Goal: Task Accomplishment & Management: Complete application form

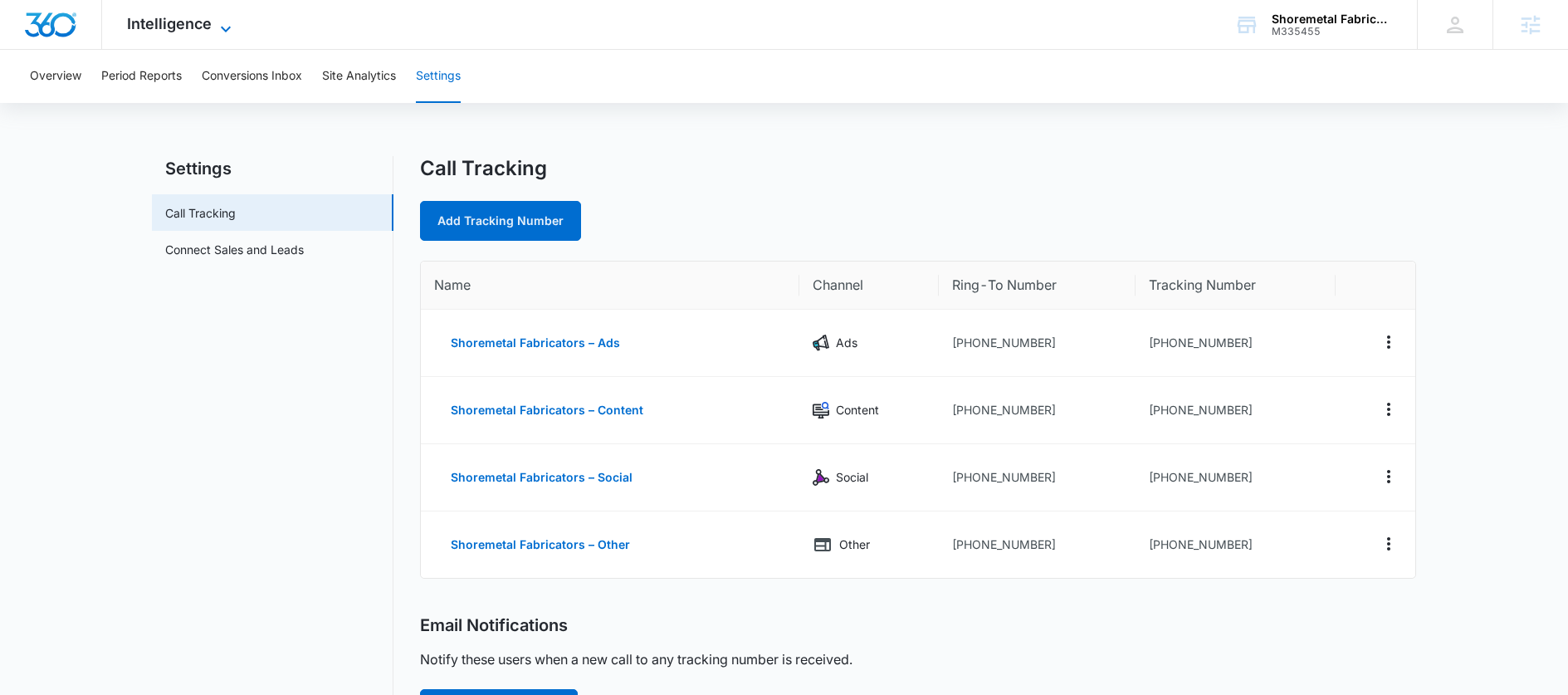
click at [208, 32] on span "Intelligence" at bounding box center [169, 24] width 85 height 18
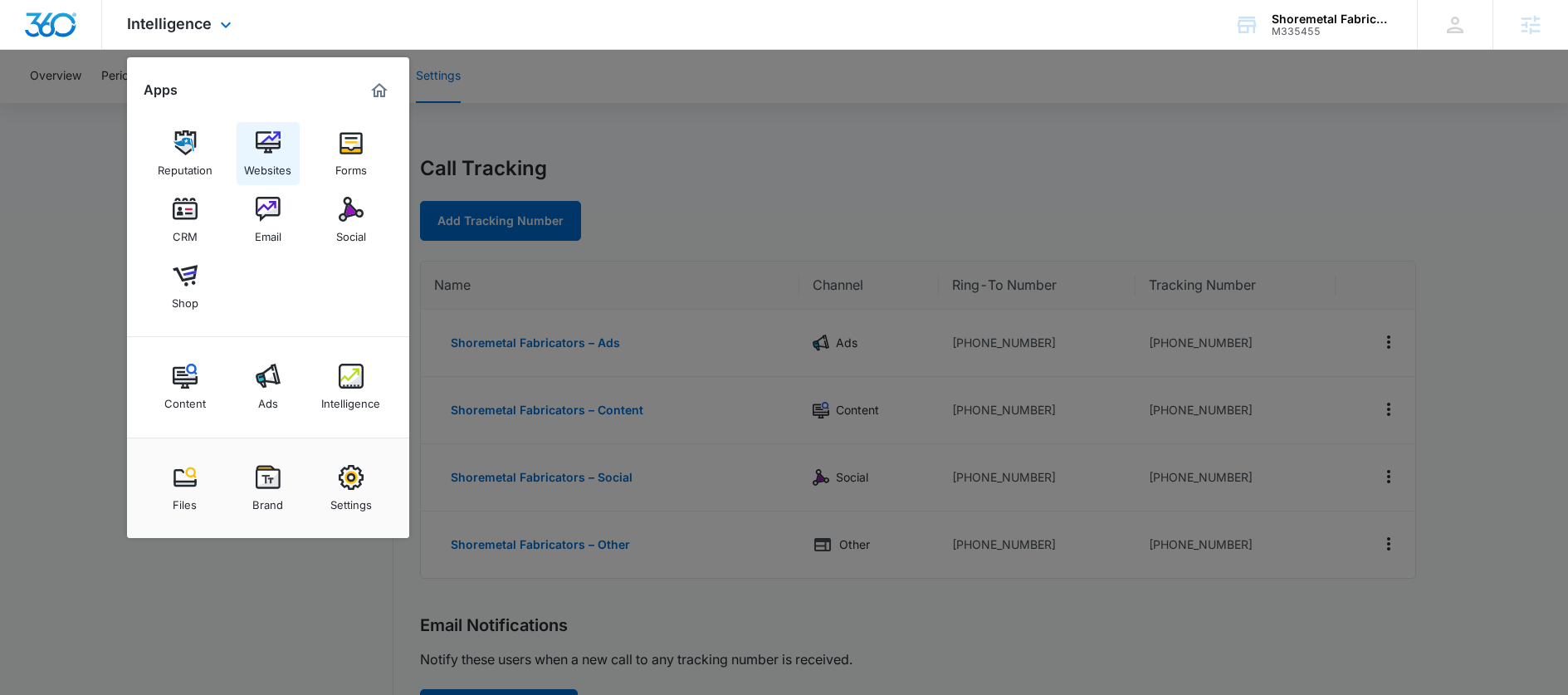
click at [252, 158] on div "Websites" at bounding box center [268, 165] width 47 height 22
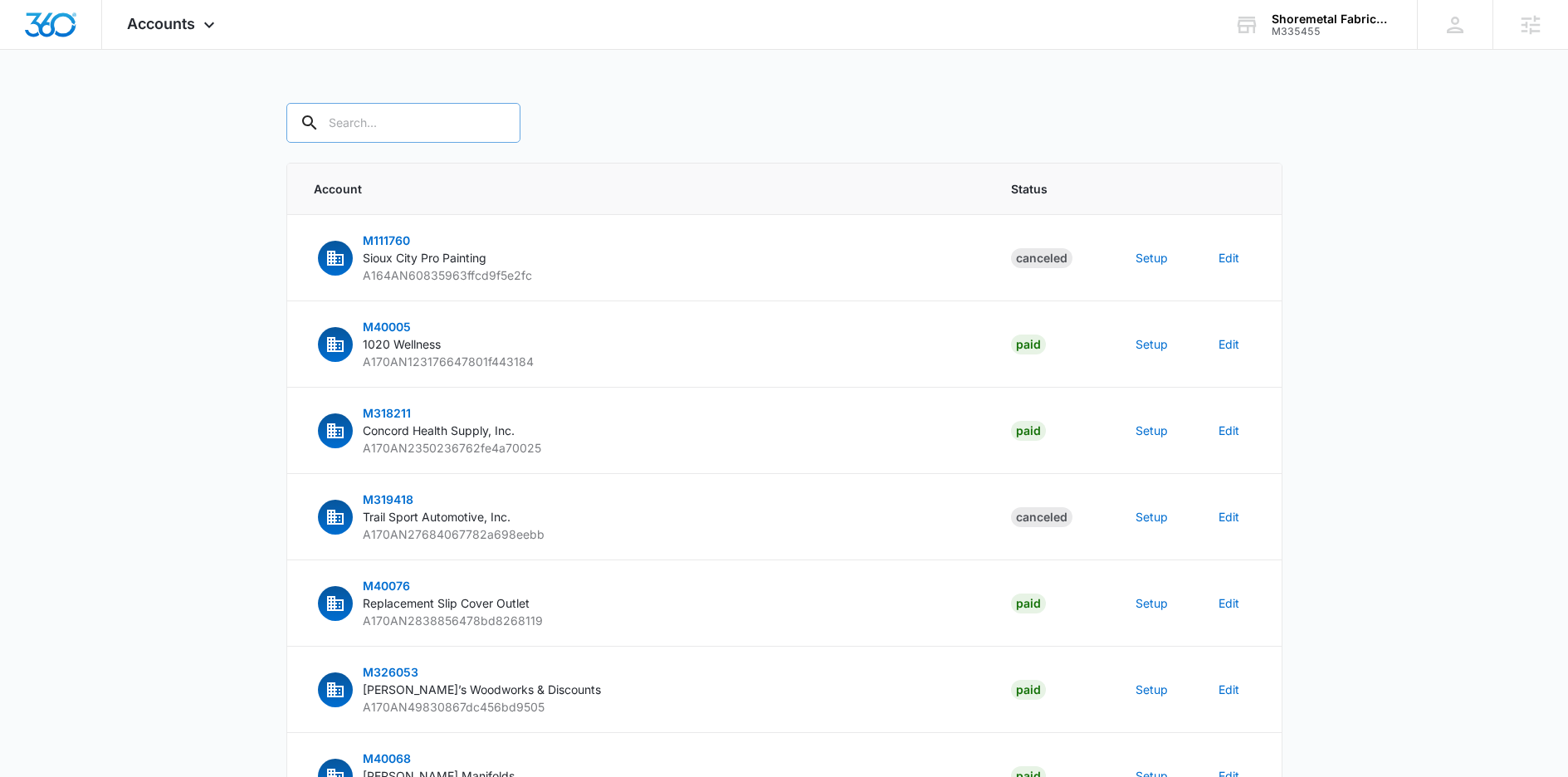
click at [421, 126] on input "text" at bounding box center [403, 123] width 234 height 40
paste input "M335455"
type input "M335455"
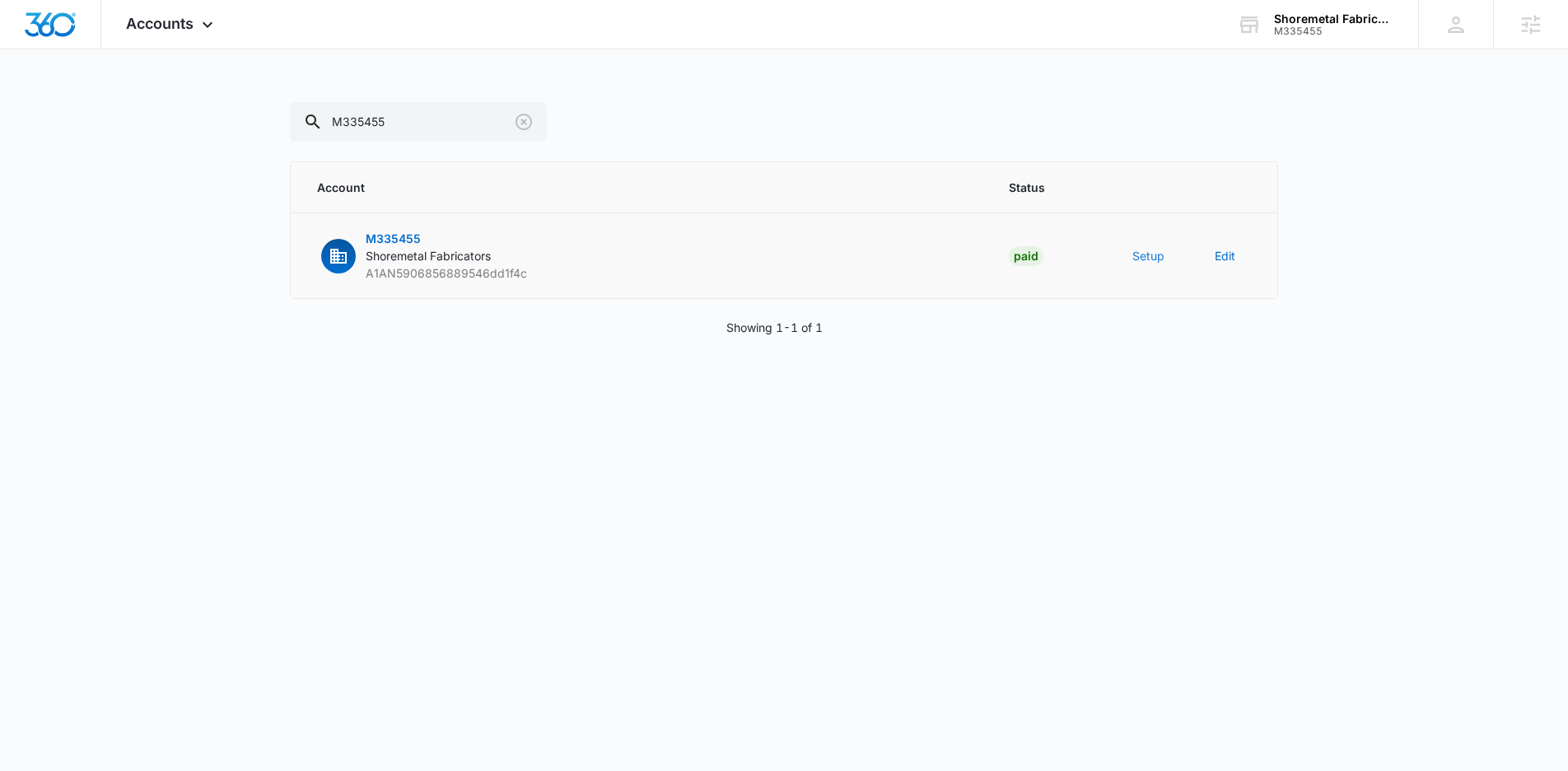
click at [1152, 260] on button "Setup" at bounding box center [1148, 256] width 32 height 17
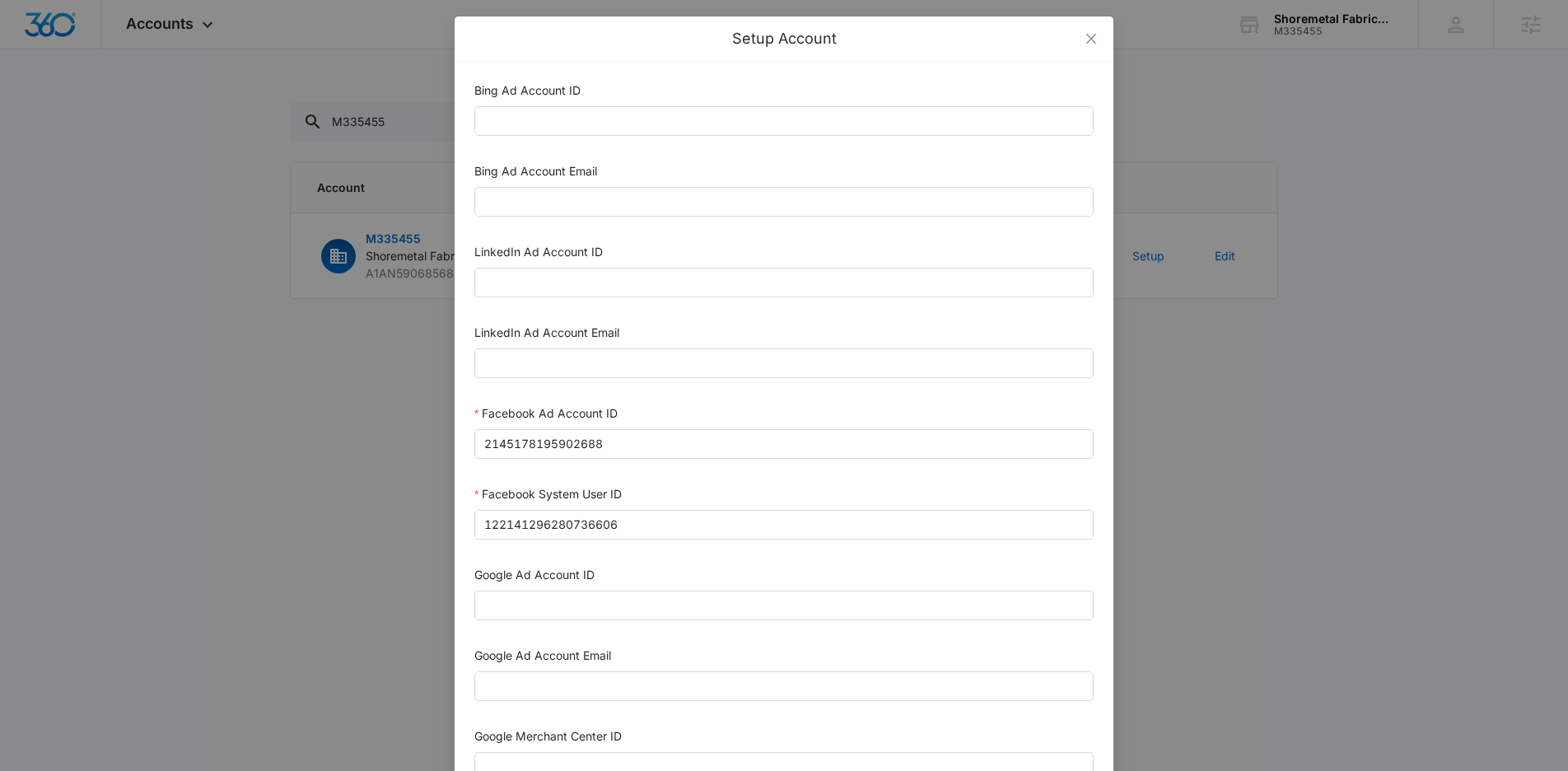
scroll to position [697, 0]
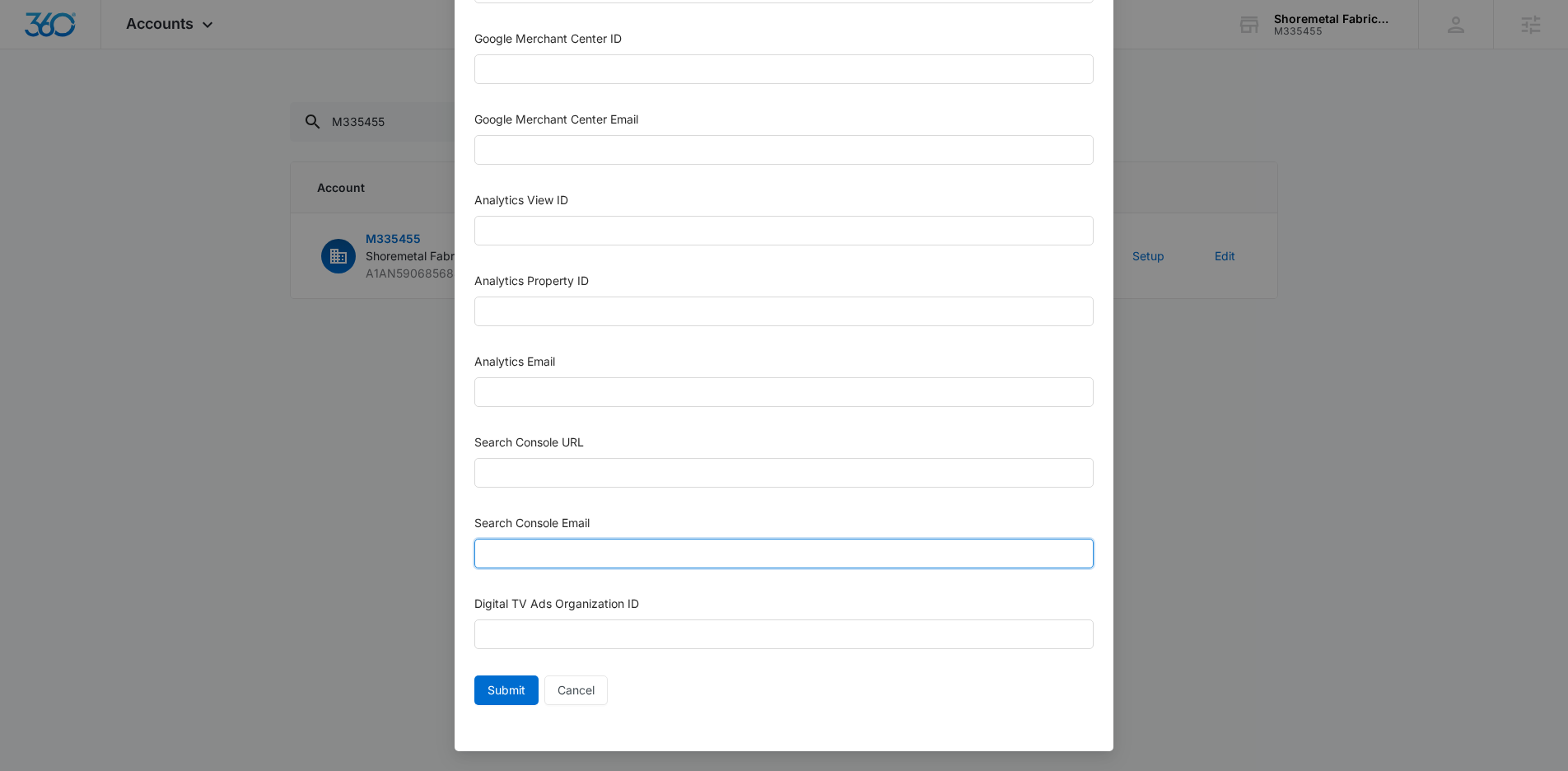
click at [566, 550] on input "Search Console Email" at bounding box center [783, 553] width 619 height 30
paste input "M360+Accounts1033@madwiremedia.com"
type input "M360+Accounts1033@madwiremedia.com"
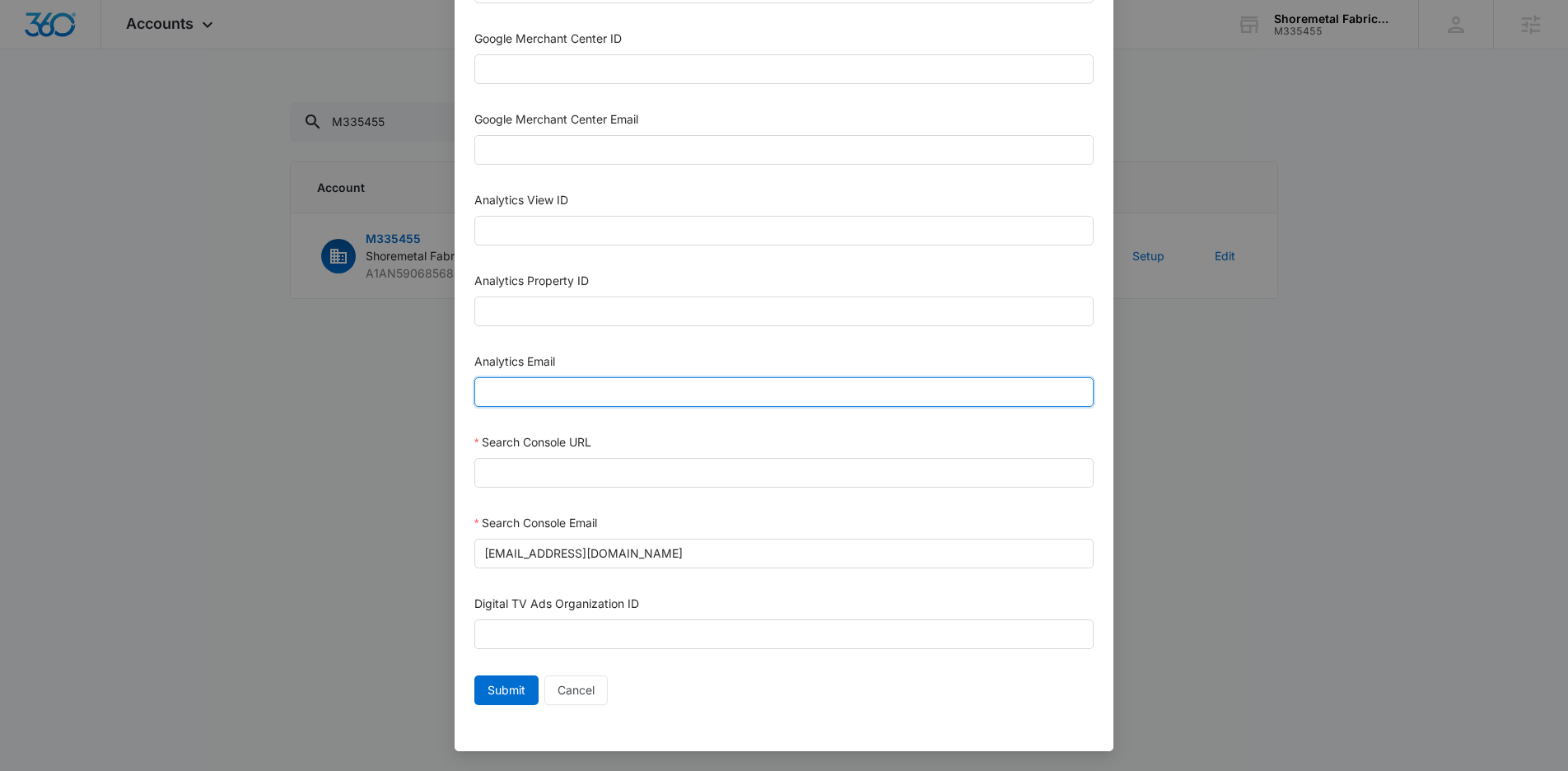
paste input "M360+Accounts1033@madwiremedia.com"
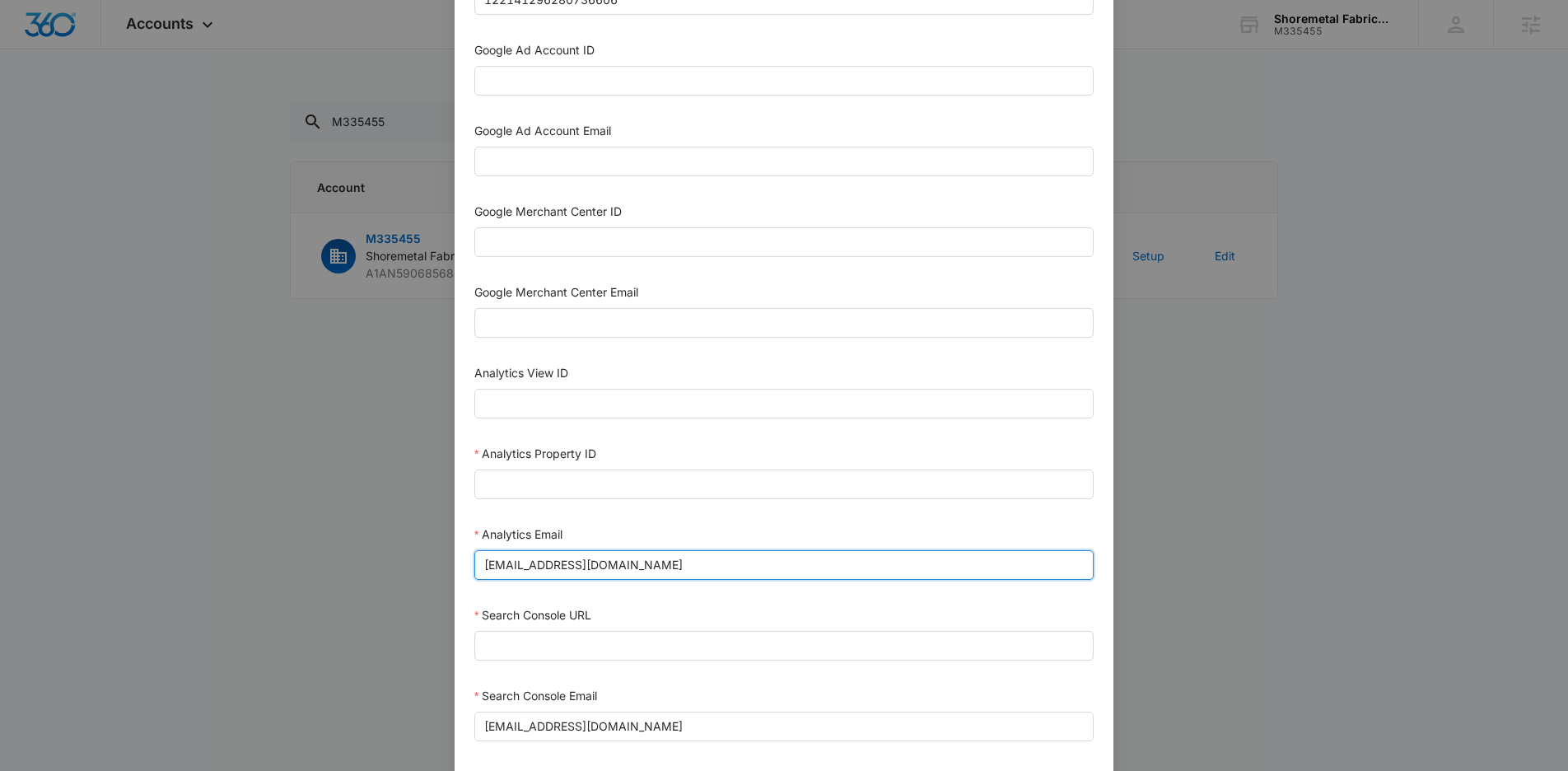
scroll to position [566, 0]
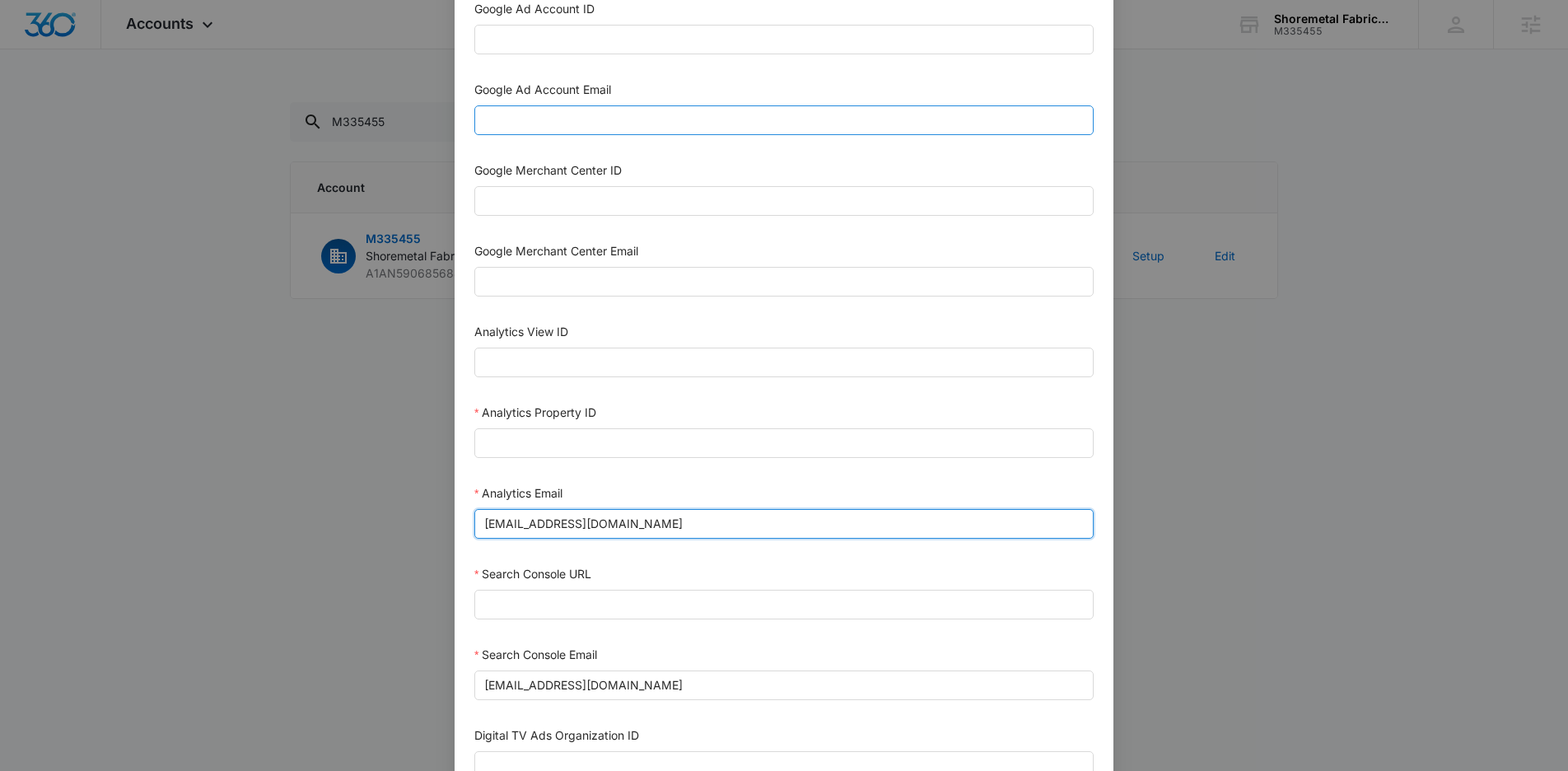
type input "M360+Accounts1033@madwiremedia.com"
paste input "M360+Accounts1033@madwiremedia.com"
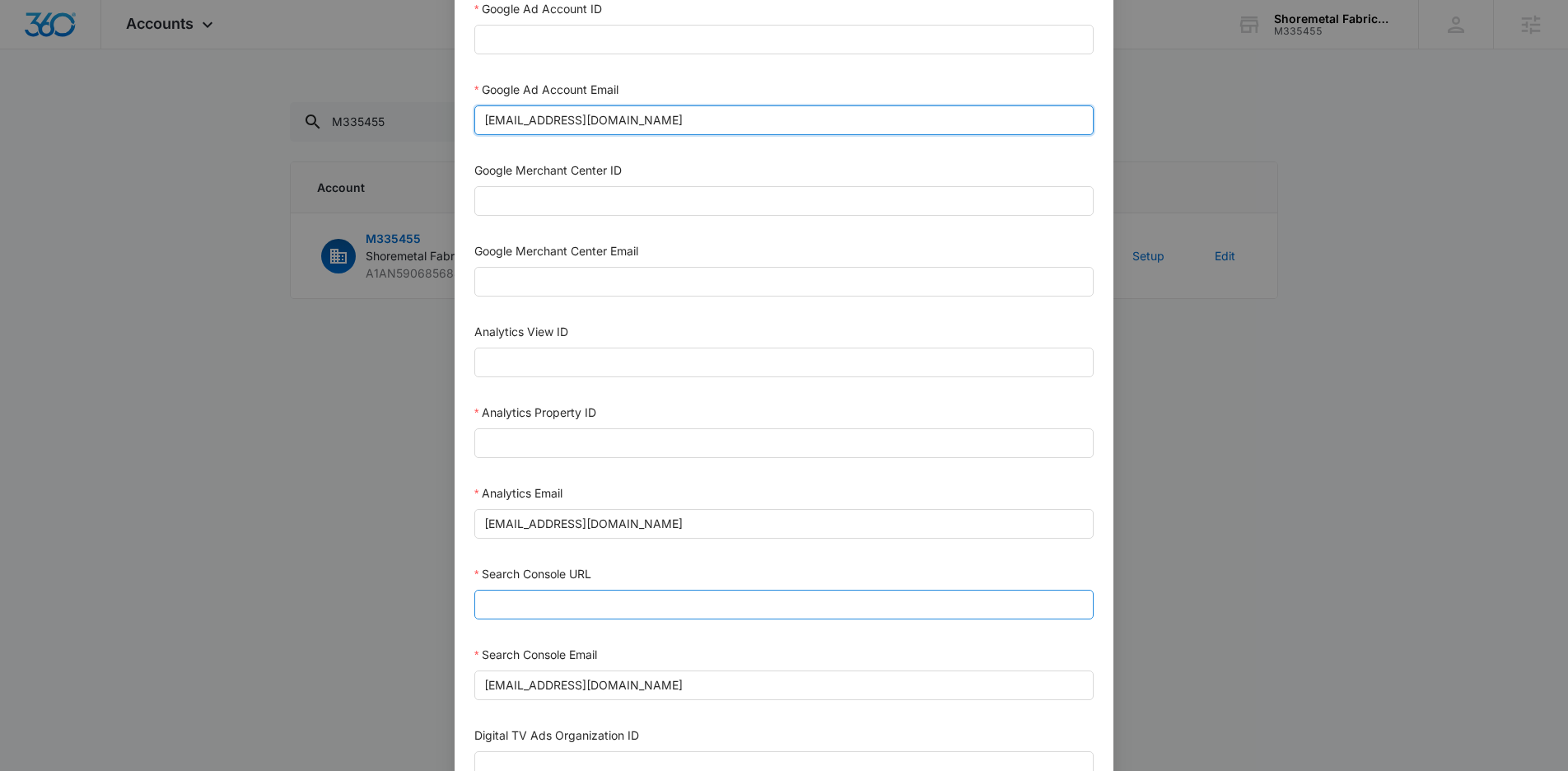
type input "M360+Accounts1033@madwiremedia.com"
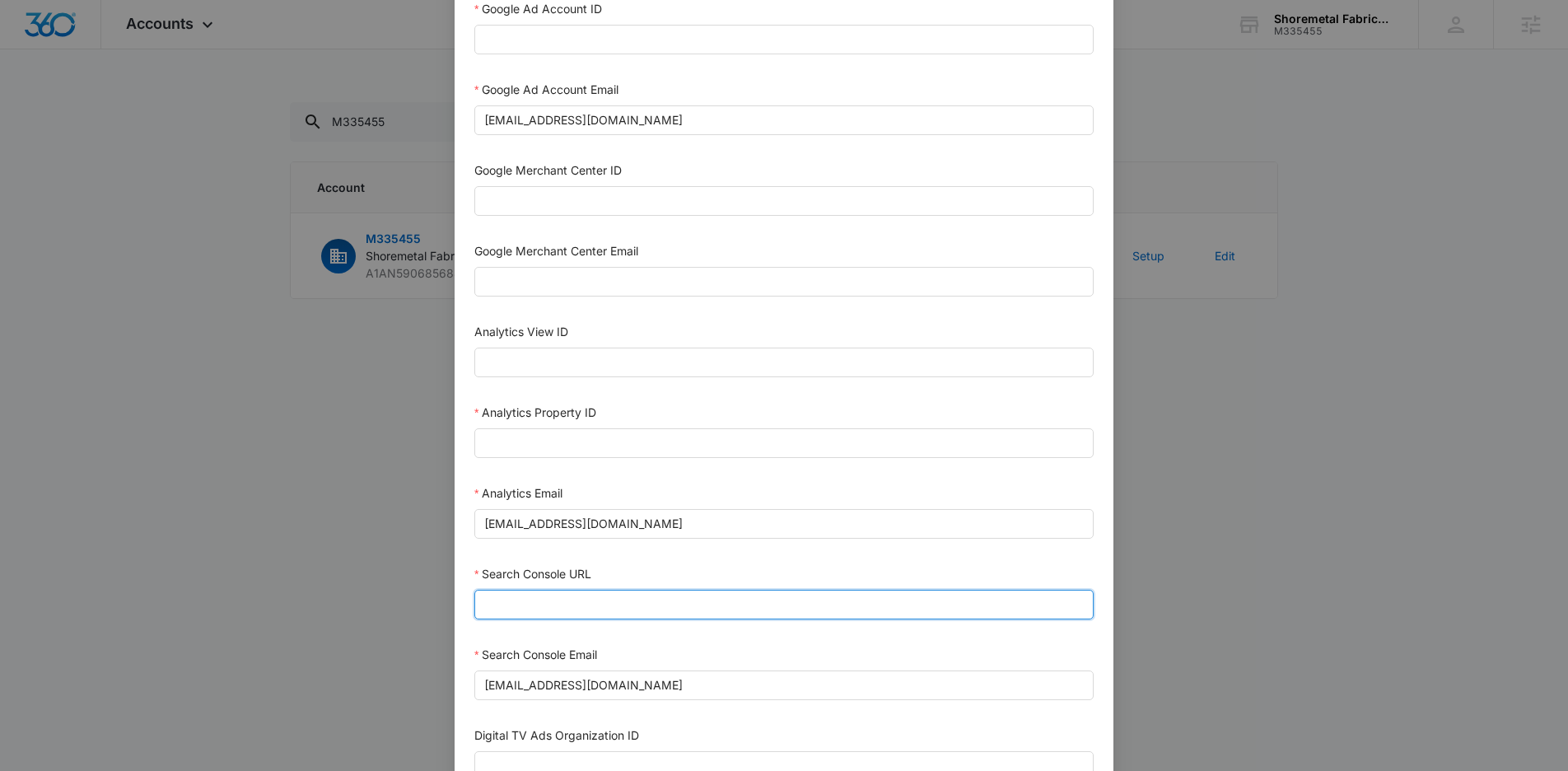
click at [655, 606] on input "Search Console URL" at bounding box center [783, 604] width 619 height 30
paste input "https://shoremetalfabricators.com/"
type input "https://shoremetalfabricators.com/"
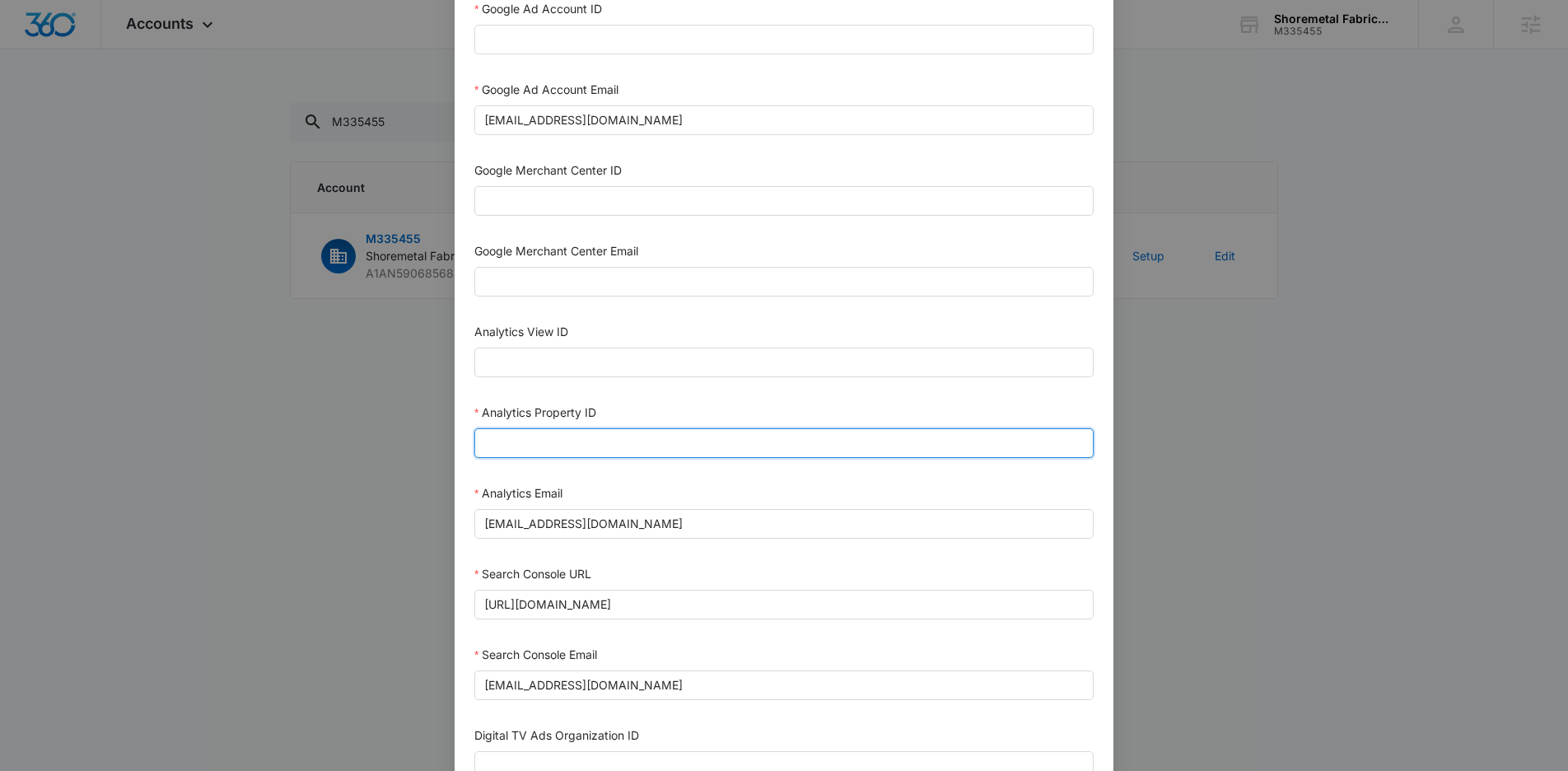
click at [554, 437] on input "Analytics Property ID" at bounding box center [783, 443] width 619 height 30
paste input "503990332"
type input "503990332"
click at [564, 386] on form "Bing Ad Account ID Bing Ad Account Email LinkedIn Ad Account ID LinkedIn Ad Acc…" at bounding box center [783, 179] width 619 height 1328
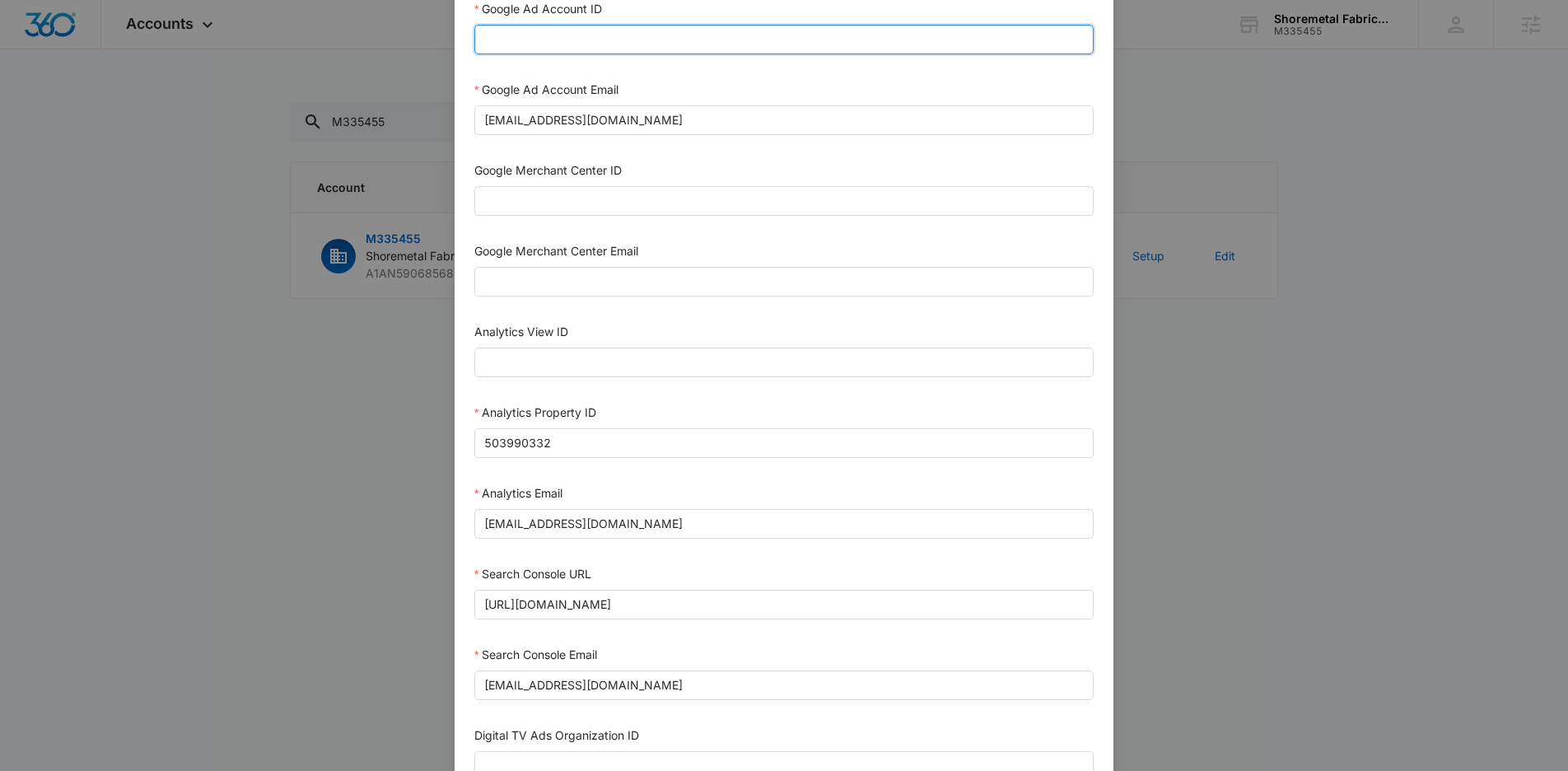
paste input "438-872-5309"
type input "438-872-5309"
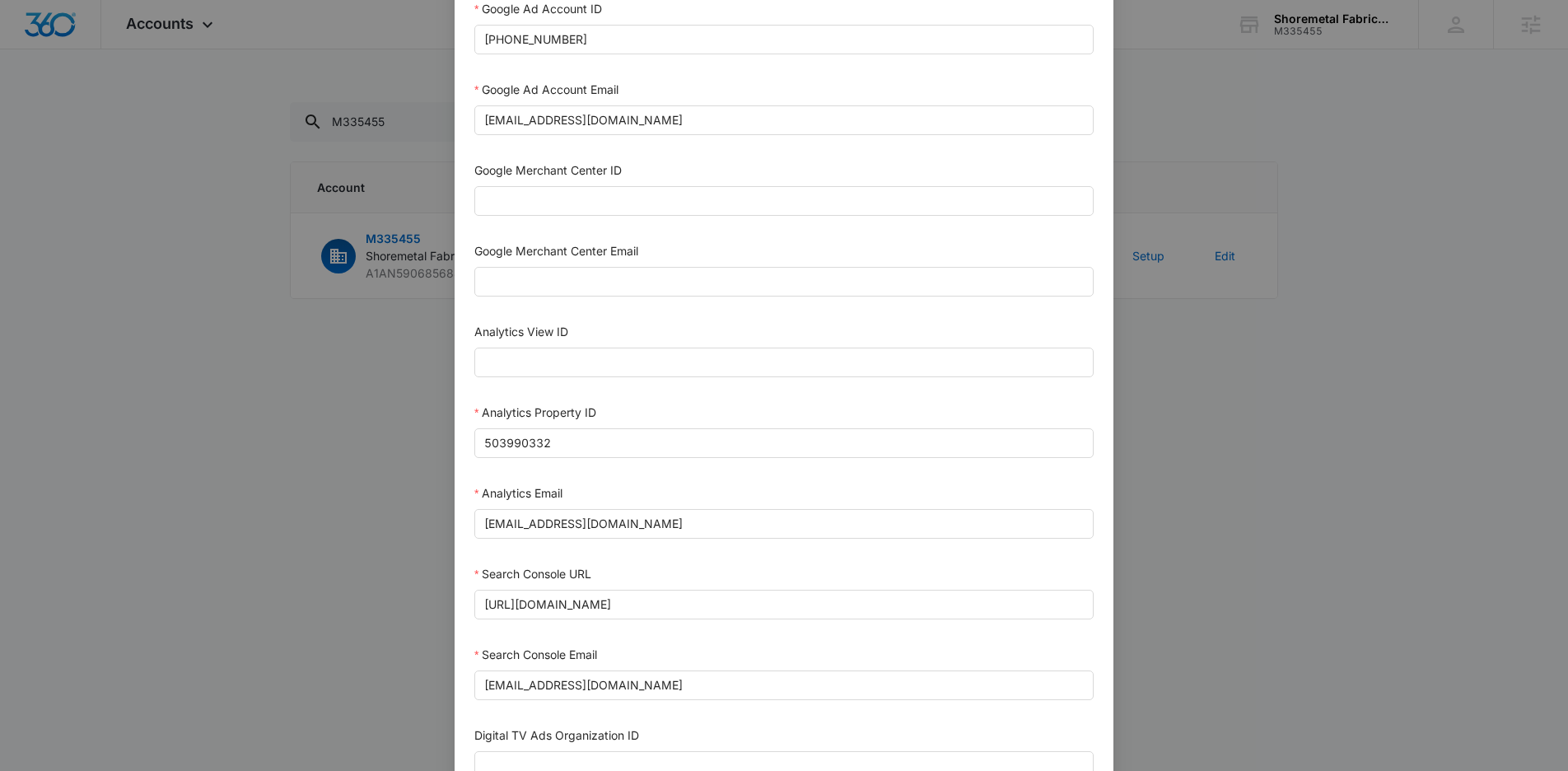
click at [770, 91] on div "Google Ad Account Email" at bounding box center [783, 93] width 619 height 24
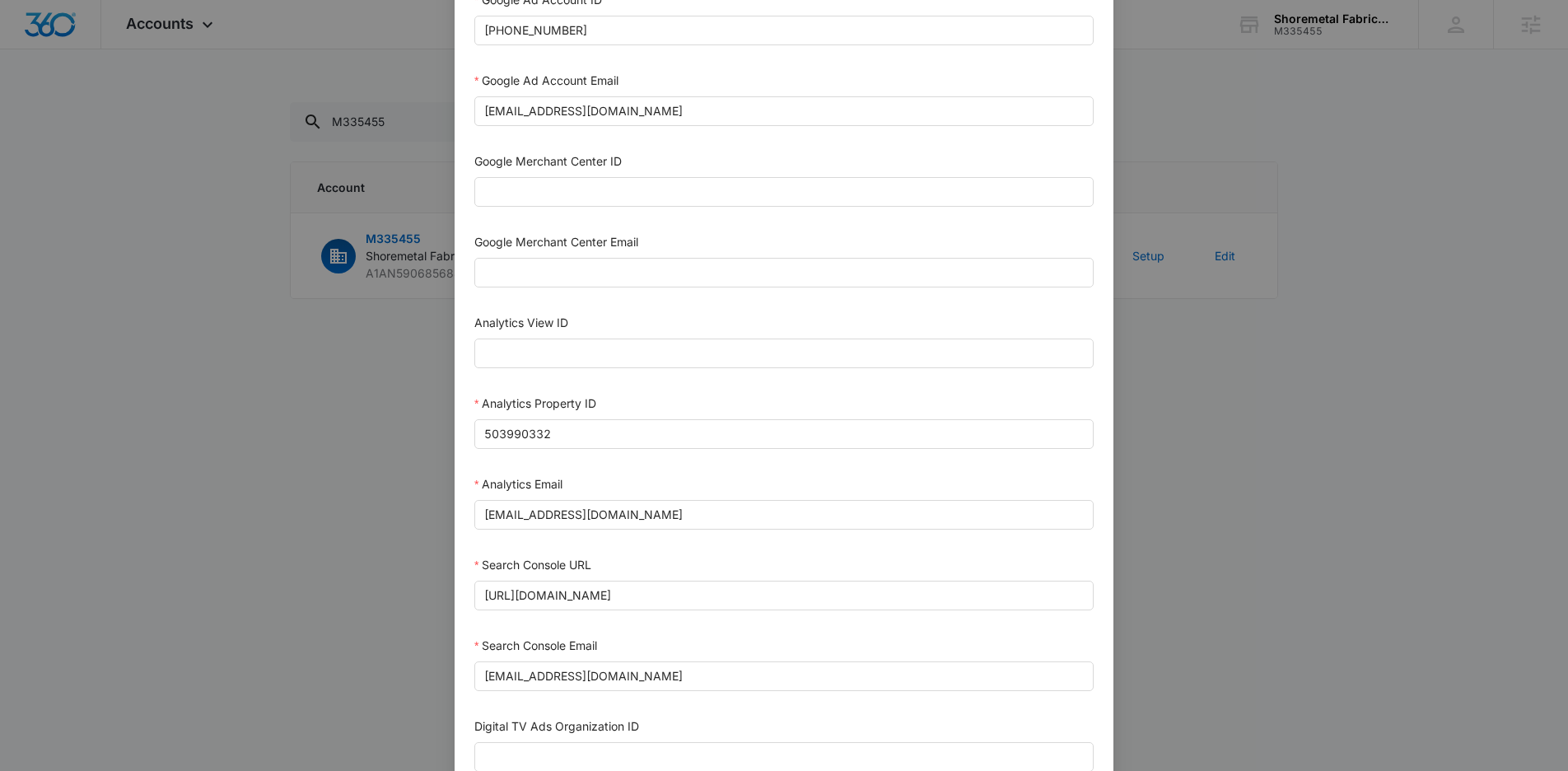
scroll to position [697, 0]
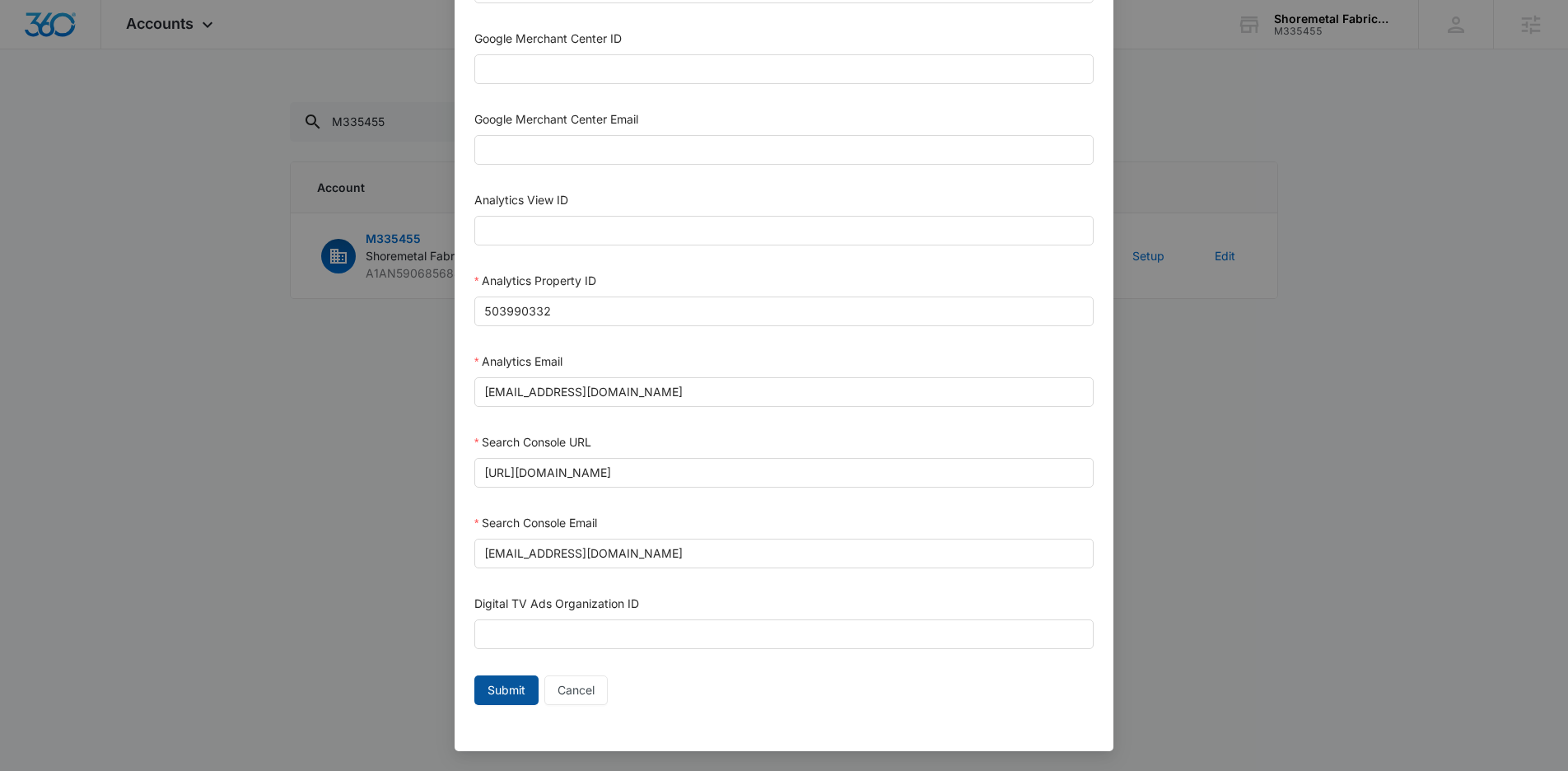
click at [503, 699] on button "Submit" at bounding box center [506, 690] width 64 height 30
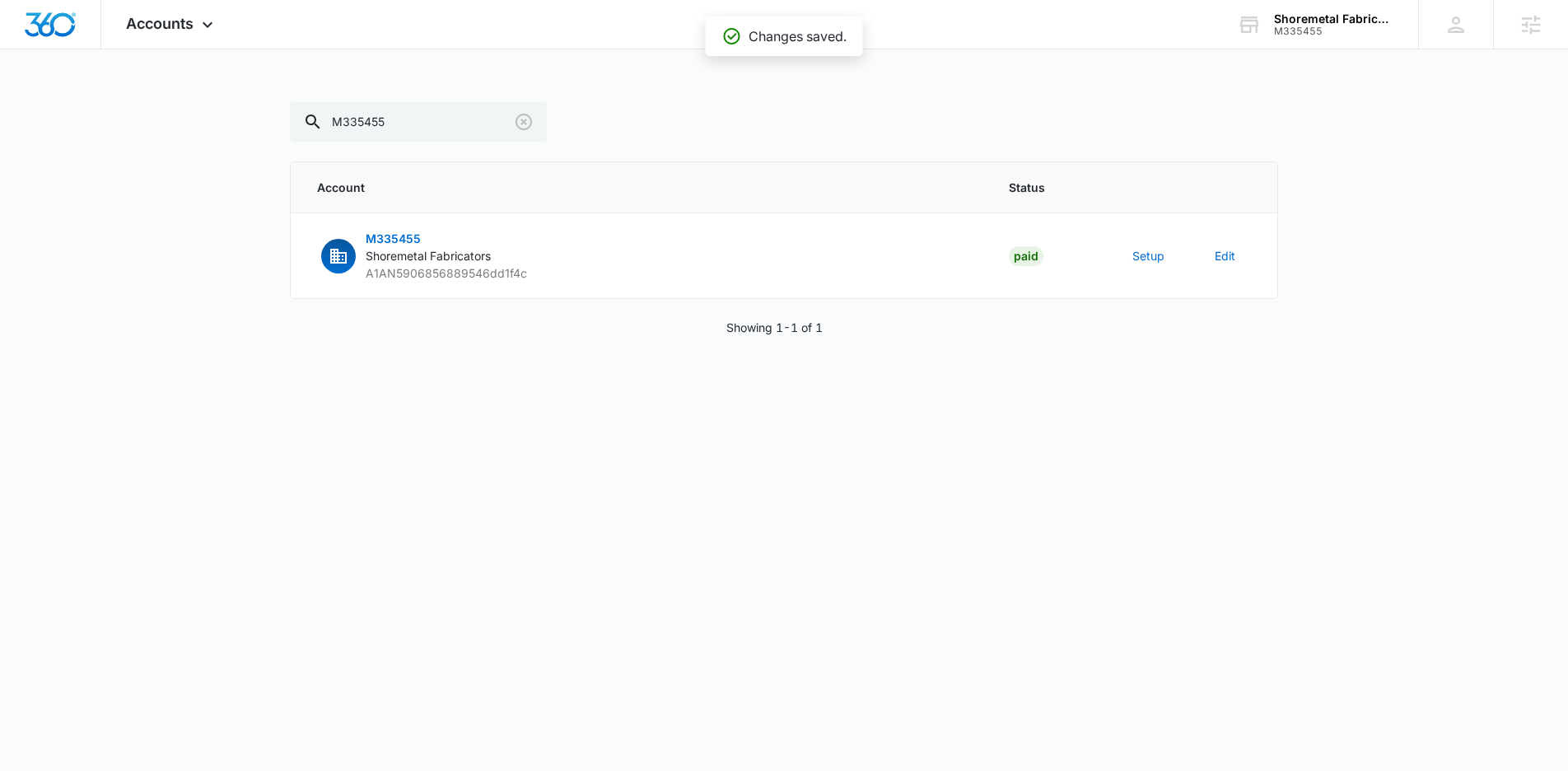
scroll to position [681, 0]
click at [183, 30] on span "Accounts" at bounding box center [160, 23] width 68 height 17
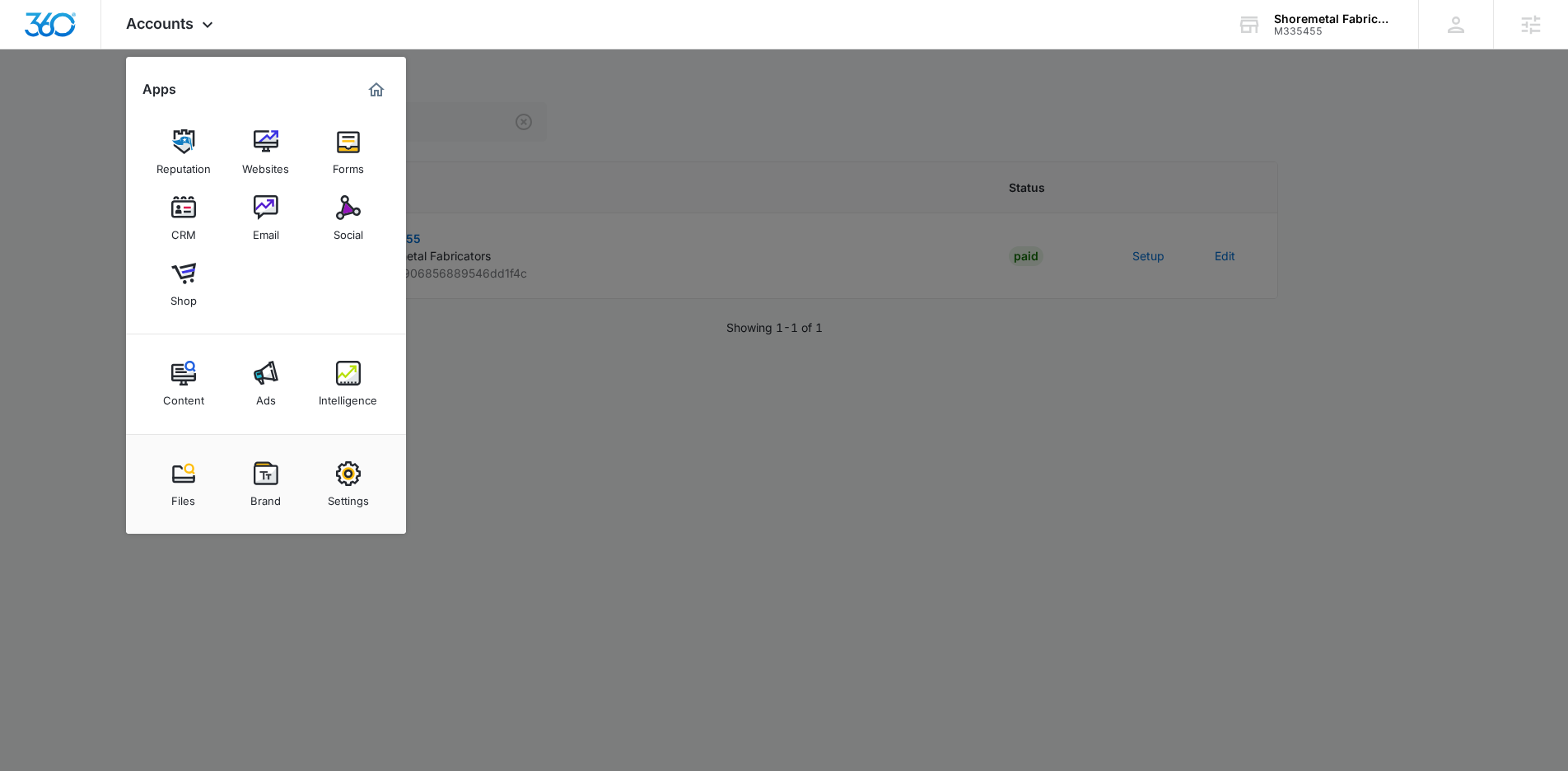
click at [252, 399] on link "Ads" at bounding box center [266, 384] width 63 height 63
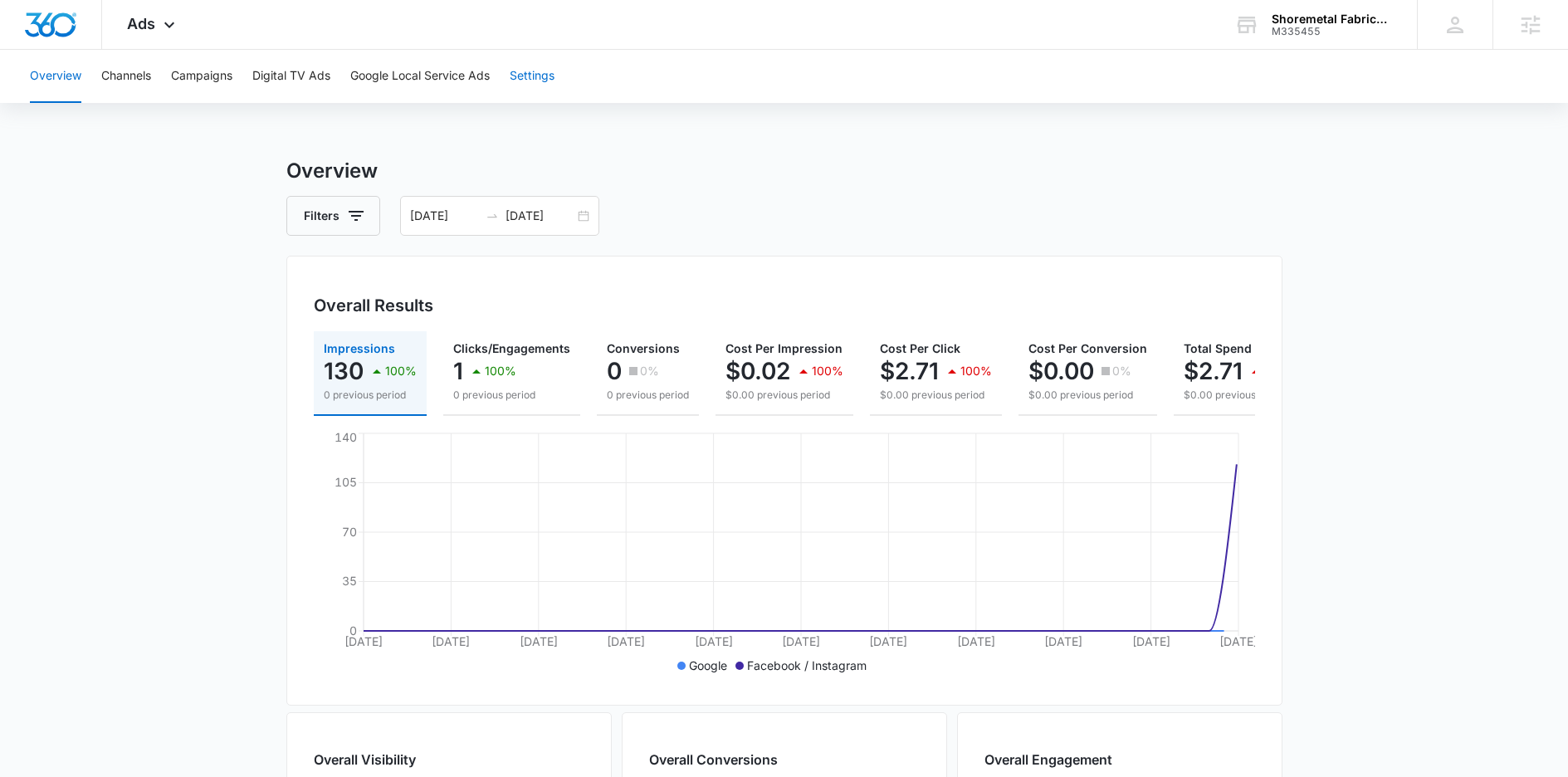
click at [541, 65] on button "Settings" at bounding box center [531, 76] width 45 height 53
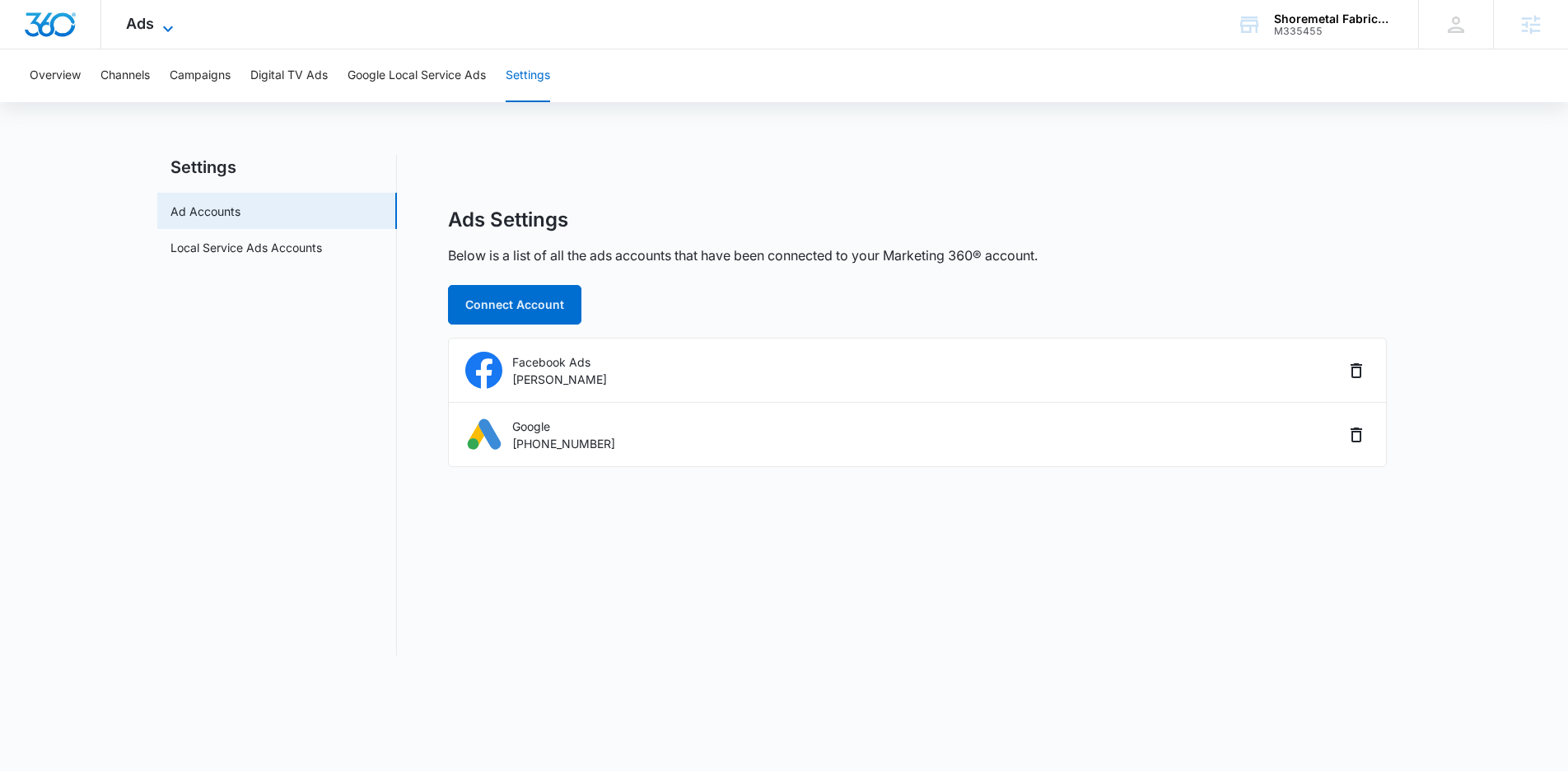
click at [162, 30] on icon at bounding box center [168, 29] width 20 height 20
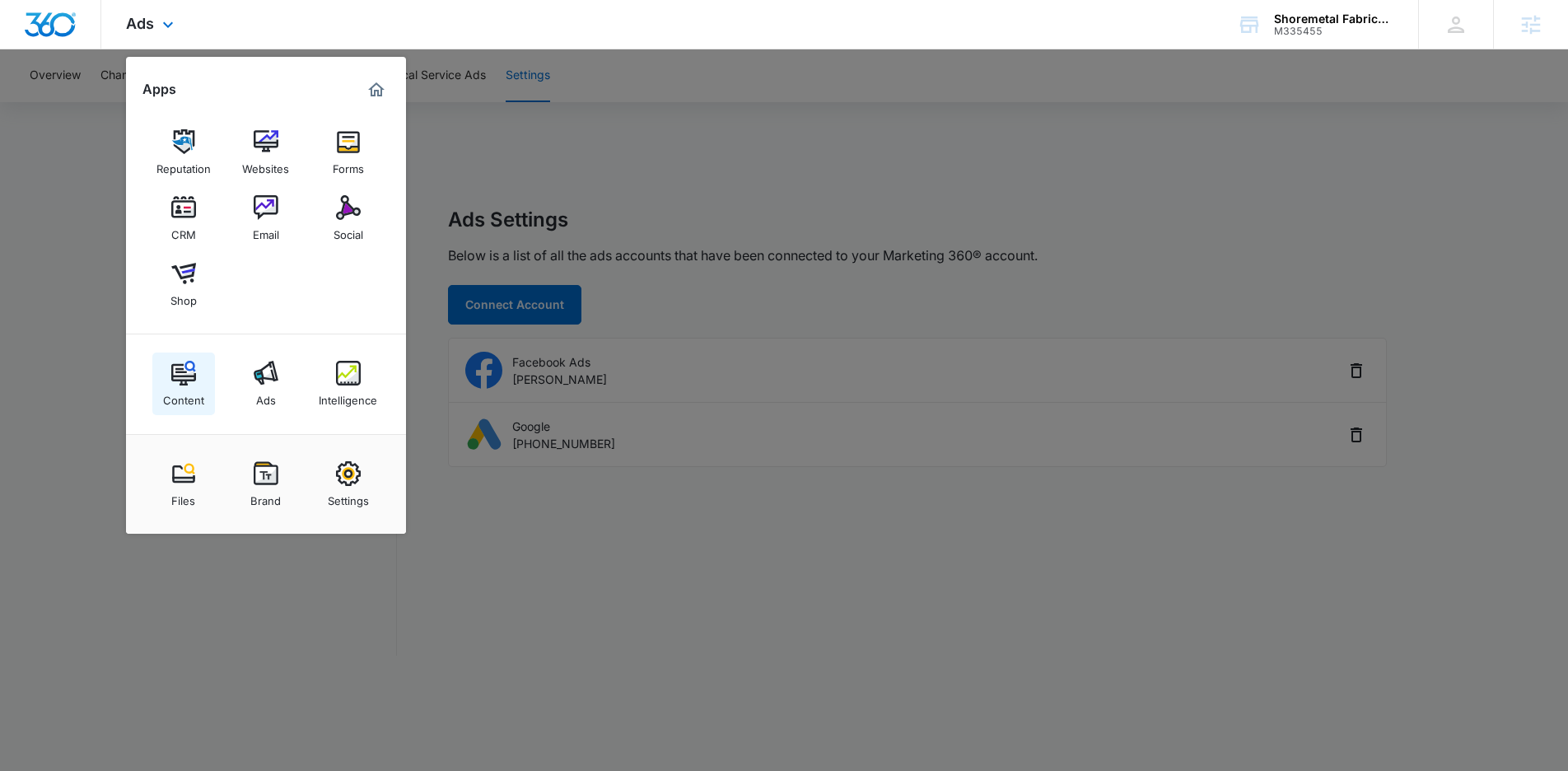
click at [197, 392] on div "Content" at bounding box center [183, 396] width 41 height 22
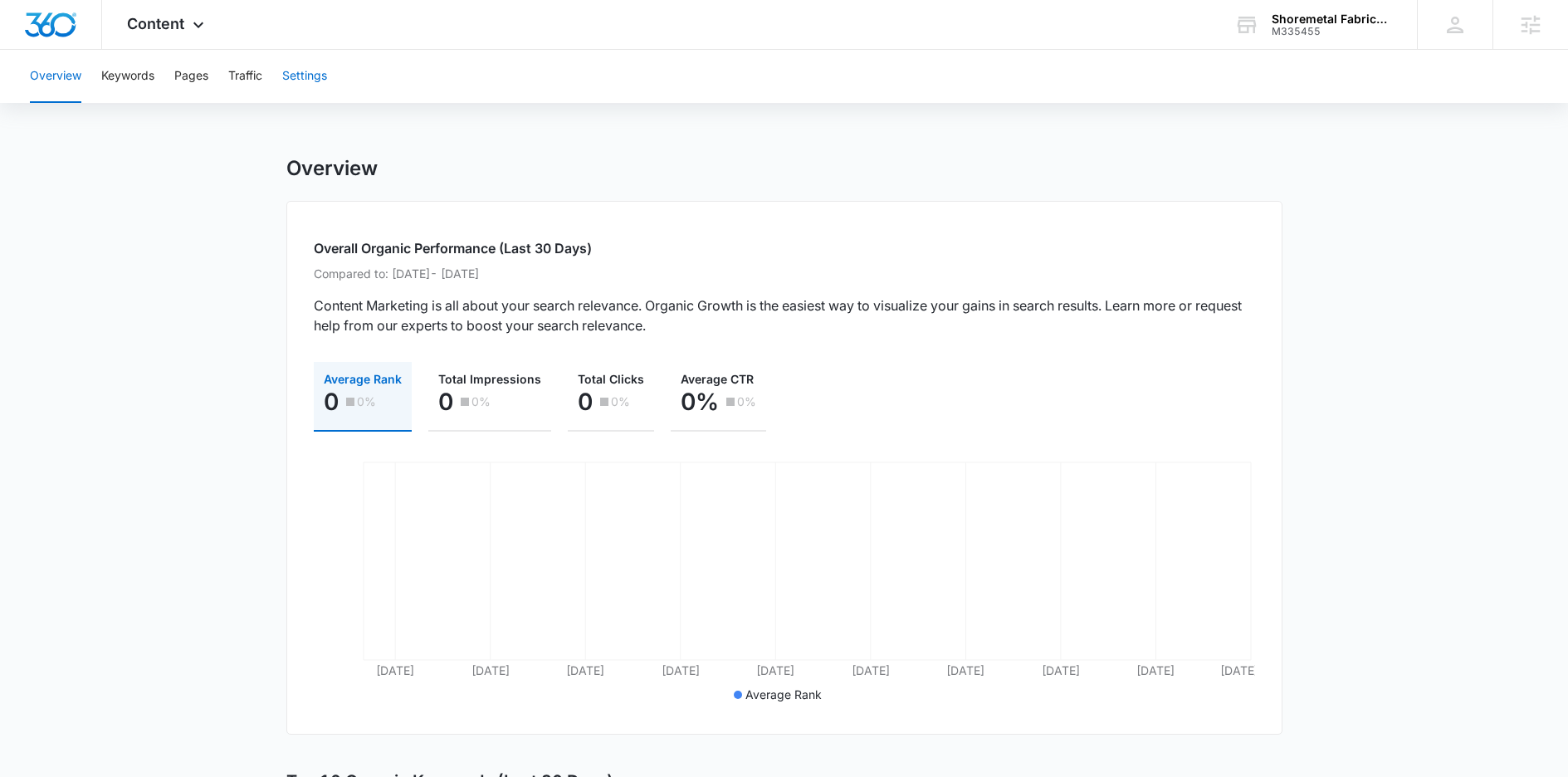
click at [327, 88] on button "Settings" at bounding box center [304, 76] width 45 height 53
